Goal: Navigation & Orientation: Find specific page/section

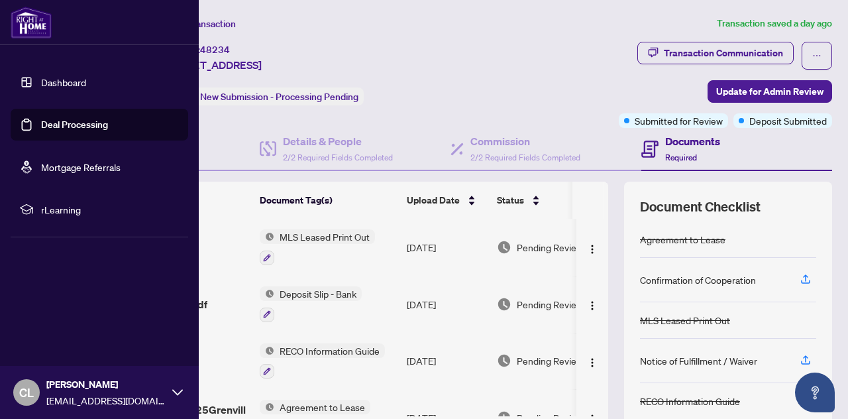
click at [52, 87] on link "Dashboard" at bounding box center [63, 82] width 45 height 12
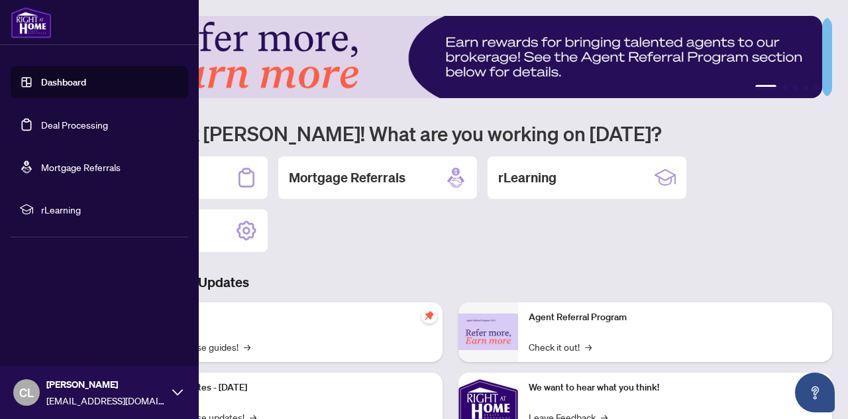
click at [52, 120] on link "Deal Processing" at bounding box center [74, 125] width 67 height 12
